Goal: Information Seeking & Learning: Learn about a topic

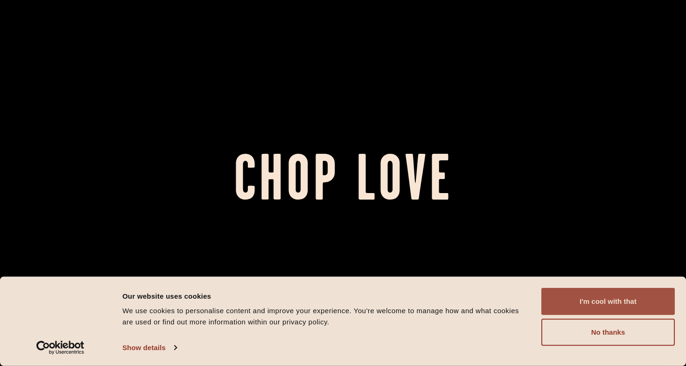
click at [604, 300] on button "I'm cool with that" at bounding box center [609, 301] width 134 height 27
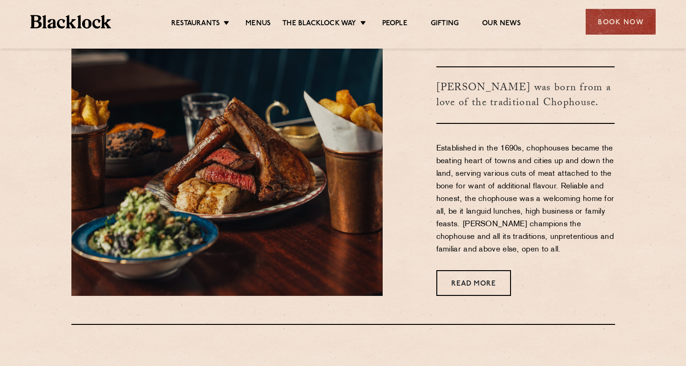
scroll to position [475, 0]
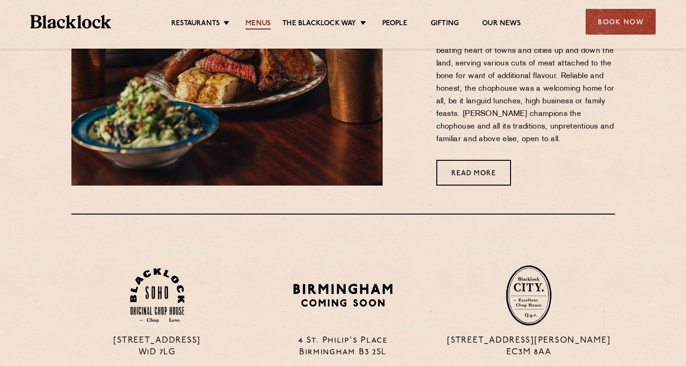
click at [255, 23] on link "Menus" at bounding box center [258, 24] width 25 height 10
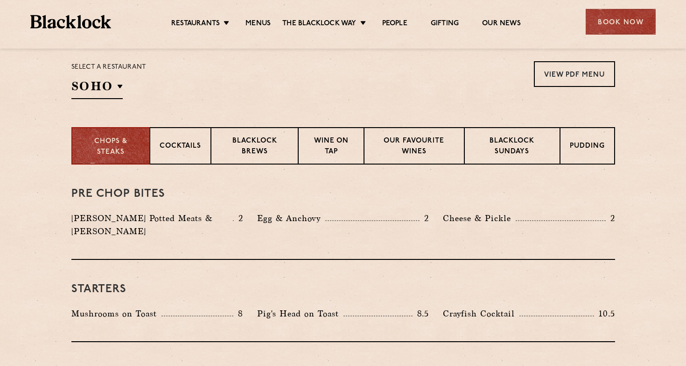
scroll to position [316, 0]
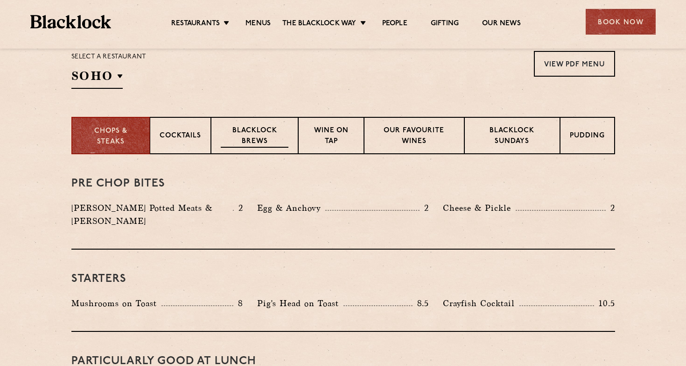
click at [269, 132] on p "Blacklock Brews" at bounding box center [255, 137] width 68 height 22
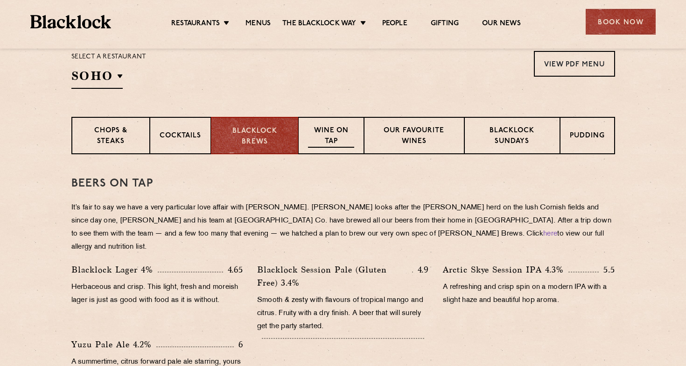
click at [329, 141] on p "Wine on Tap" at bounding box center [331, 137] width 46 height 22
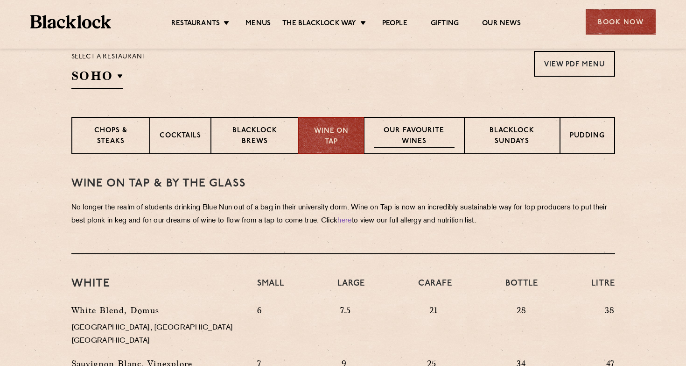
click at [403, 136] on p "Our favourite wines" at bounding box center [414, 137] width 81 height 22
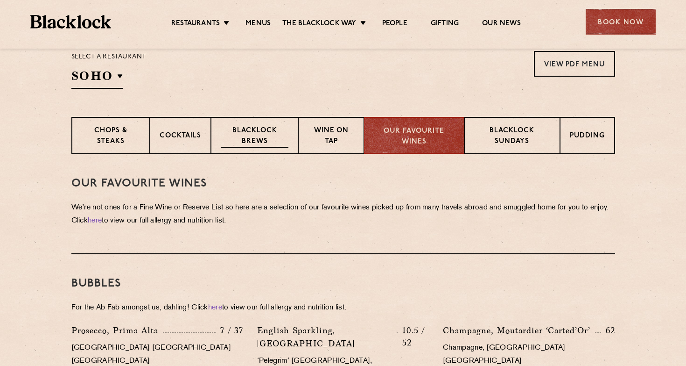
click at [255, 134] on p "Blacklock Brews" at bounding box center [255, 137] width 68 height 22
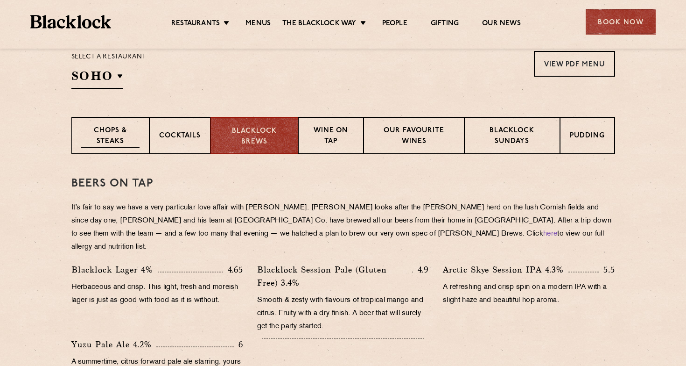
click at [114, 137] on p "Chops & Steaks" at bounding box center [110, 137] width 58 height 22
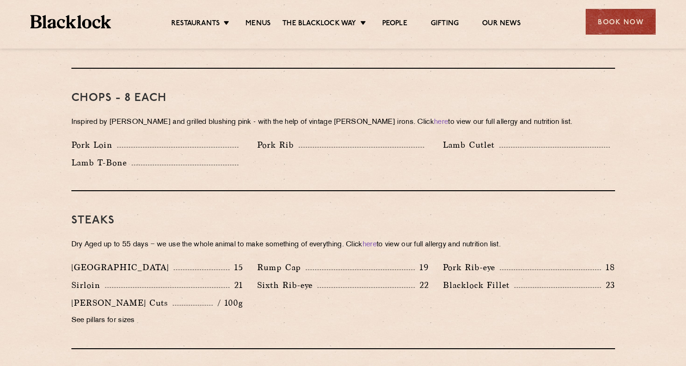
scroll to position [729, 0]
